Goal: Information Seeking & Learning: Learn about a topic

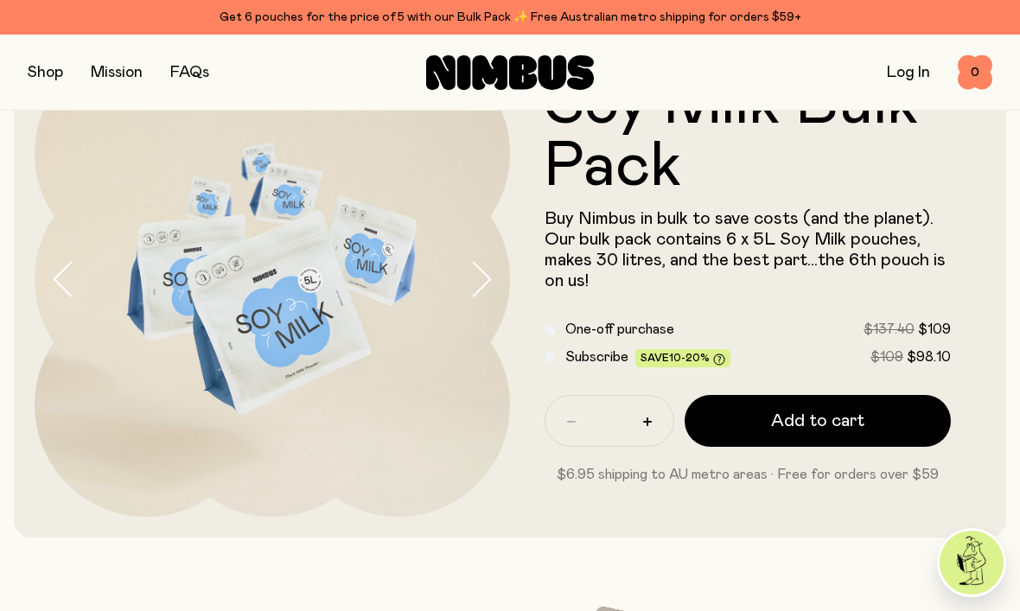
scroll to position [103, 0]
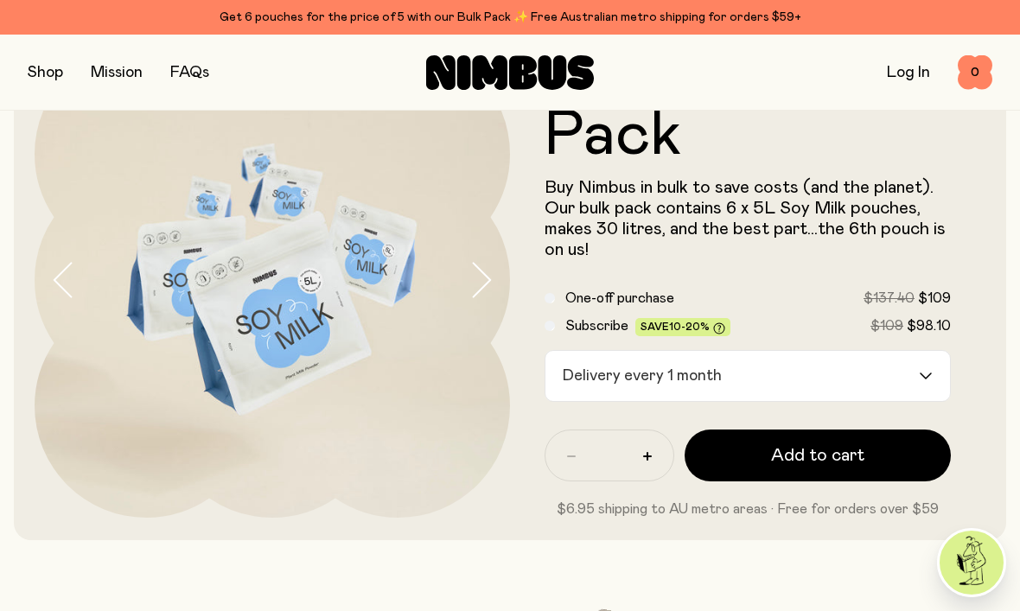
click at [905, 379] on input "Search for option" at bounding box center [822, 376] width 189 height 50
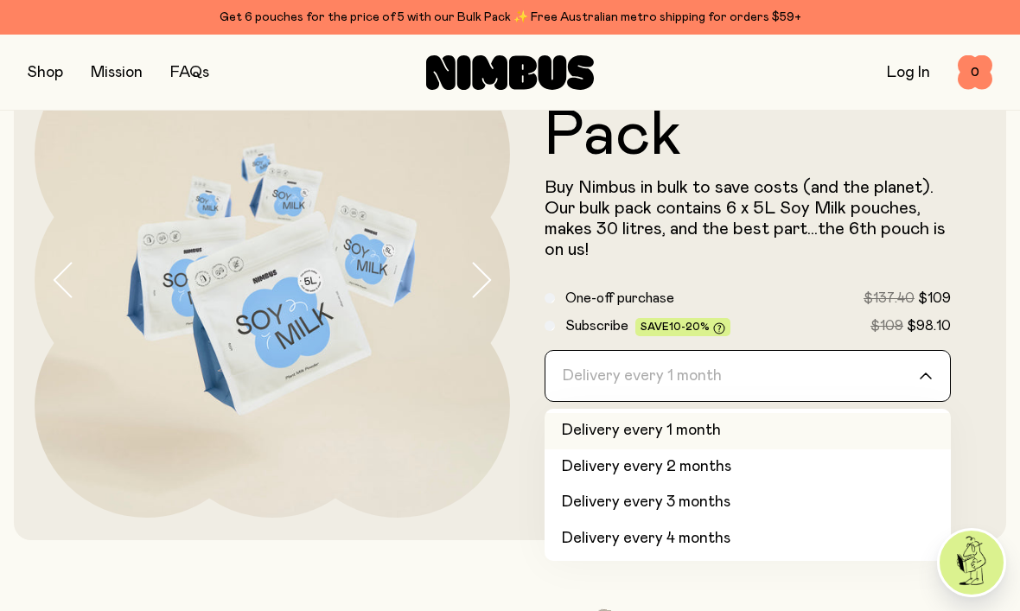
click at [665, 465] on li "Delivery every 2 months" at bounding box center [748, 467] width 406 height 36
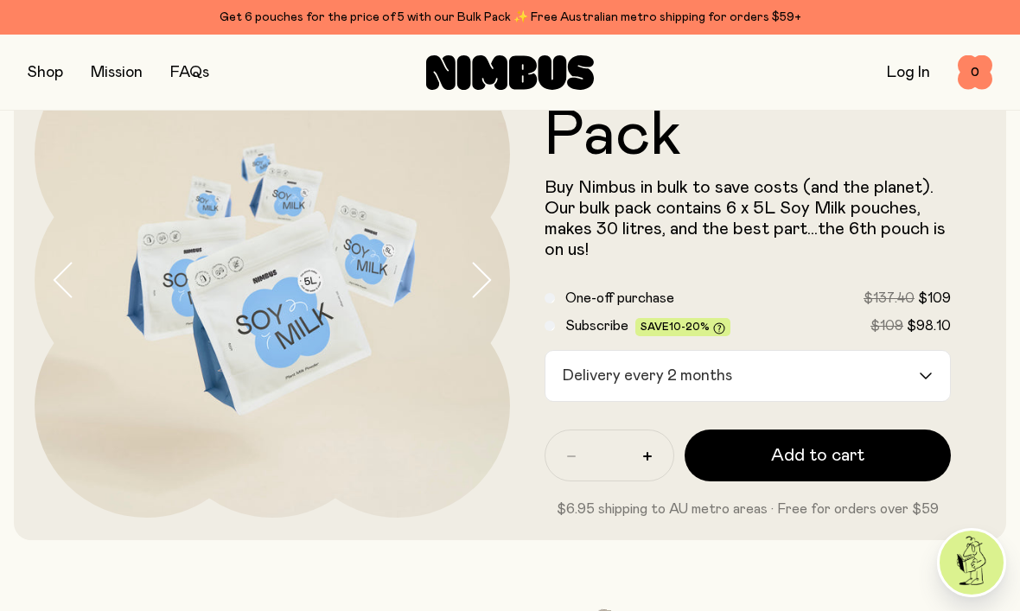
click at [713, 322] on icon at bounding box center [719, 328] width 12 height 12
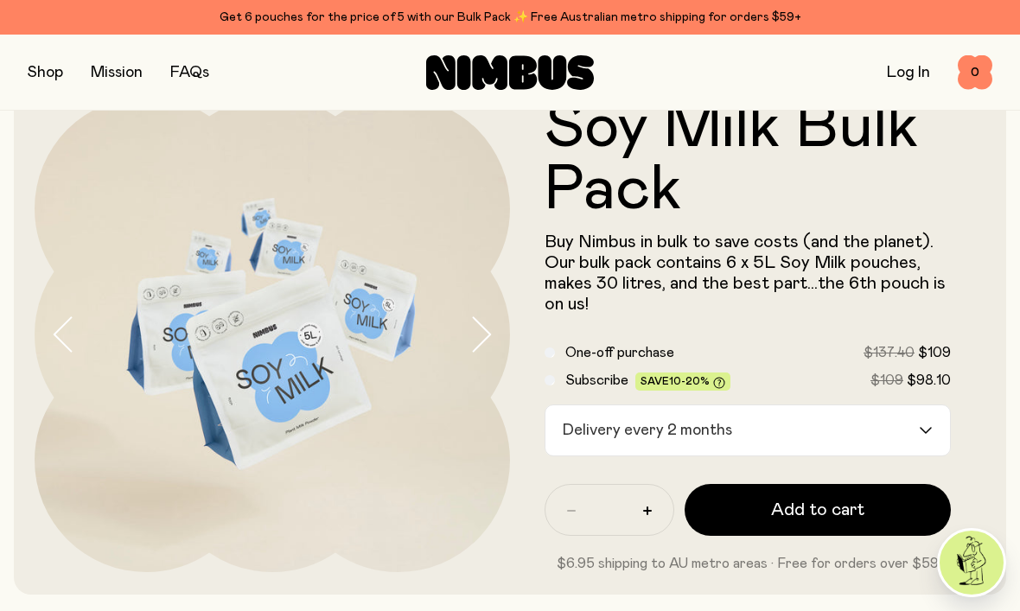
scroll to position [0, 0]
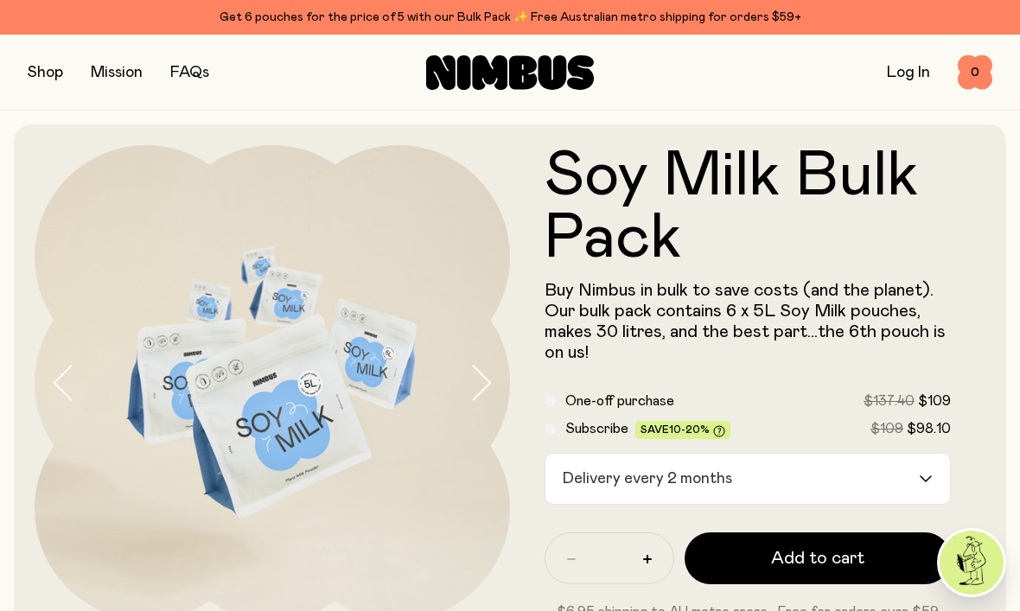
click at [481, 382] on icon "button" at bounding box center [481, 383] width 24 height 36
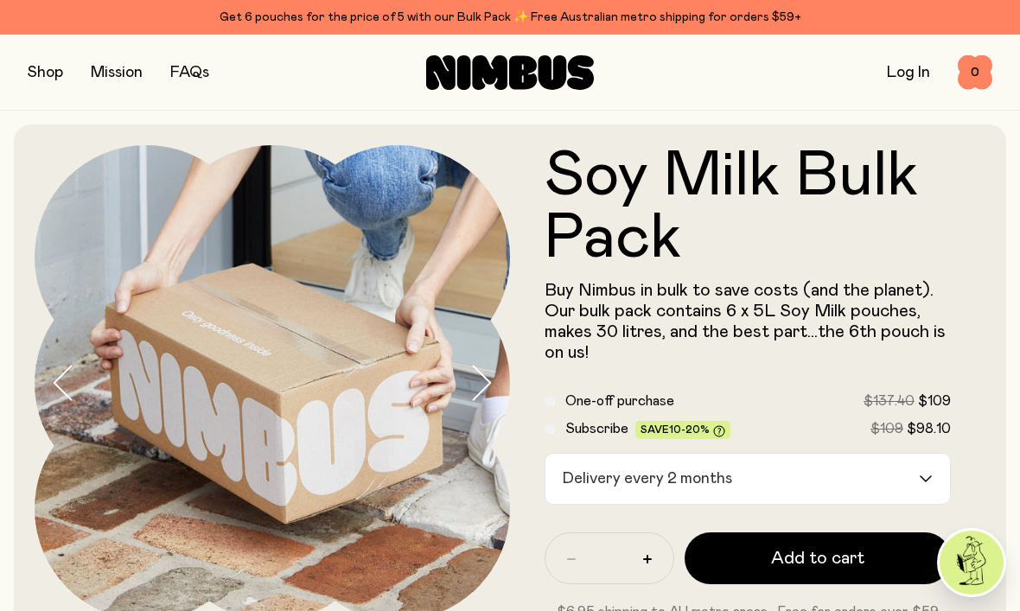
click at [479, 387] on icon "button" at bounding box center [481, 383] width 24 height 36
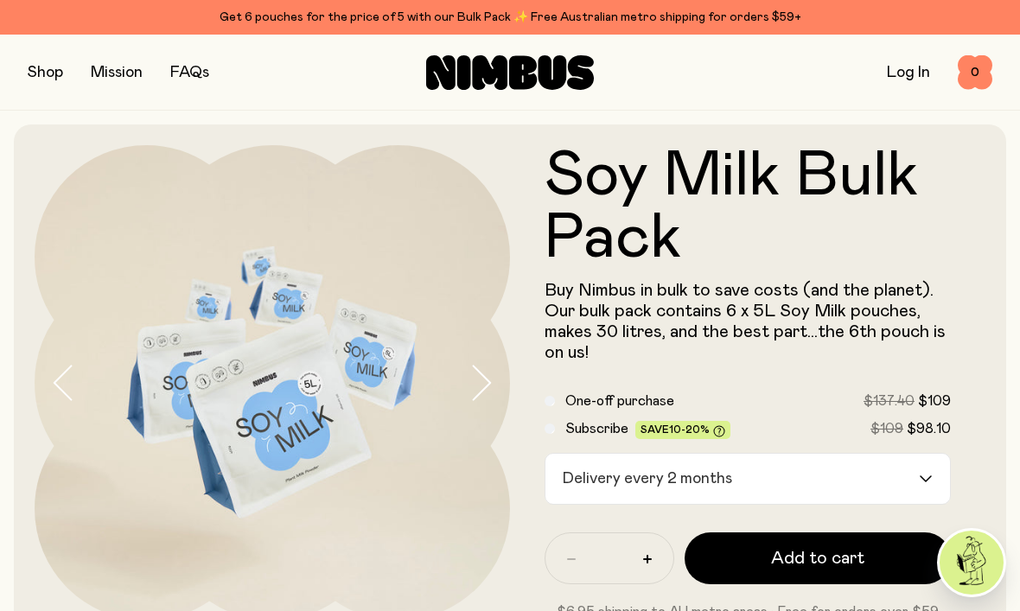
click at [198, 72] on link "FAQs" at bounding box center [189, 73] width 39 height 16
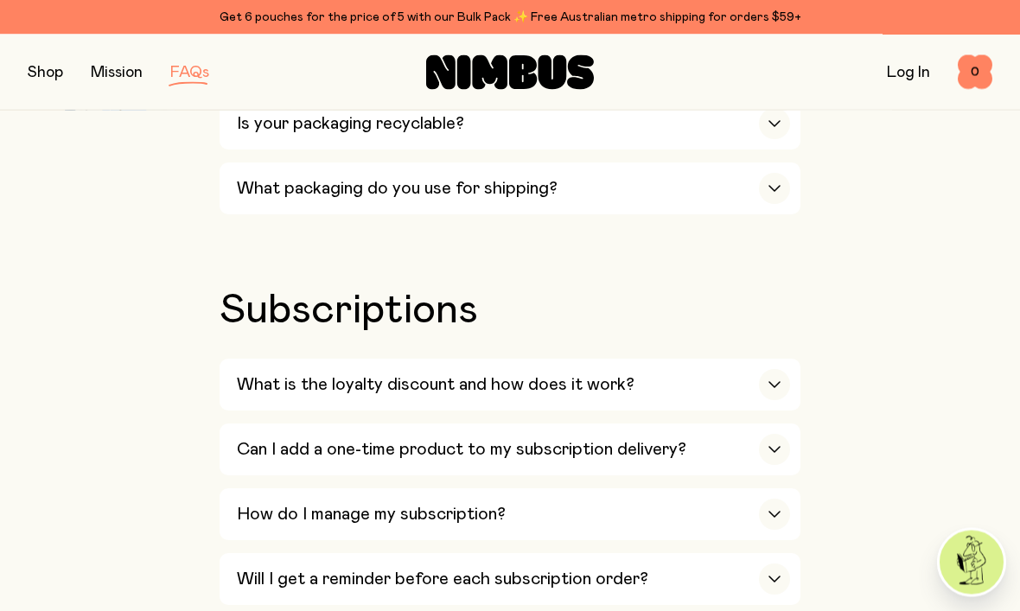
scroll to position [2114, 0]
click at [775, 369] on div "button" at bounding box center [774, 384] width 31 height 31
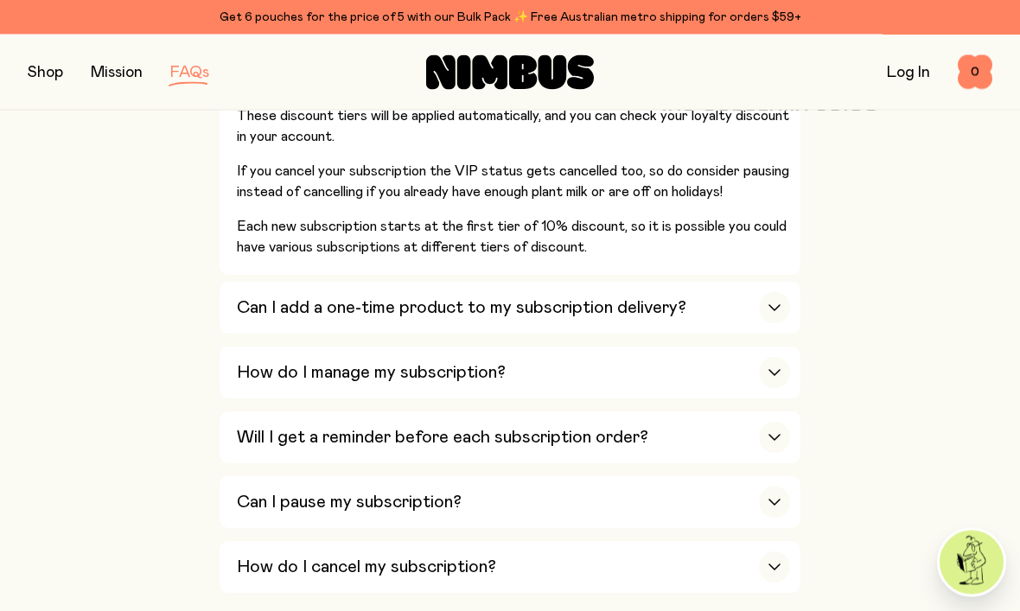
scroll to position [2576, 0]
